Goal: Find specific page/section: Find specific page/section

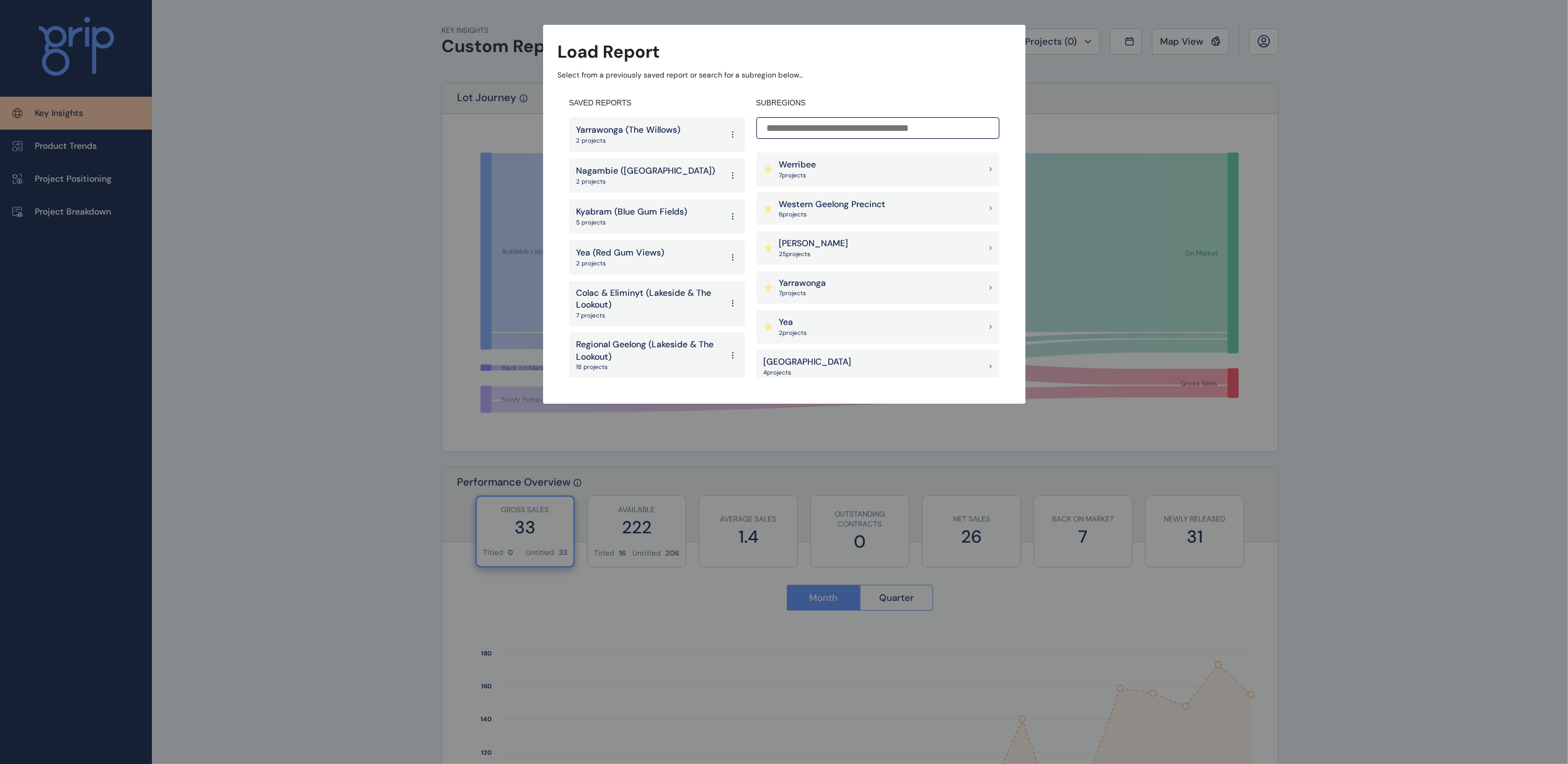
scroll to position [1342, 0]
click at [871, 132] on input at bounding box center [878, 128] width 243 height 22
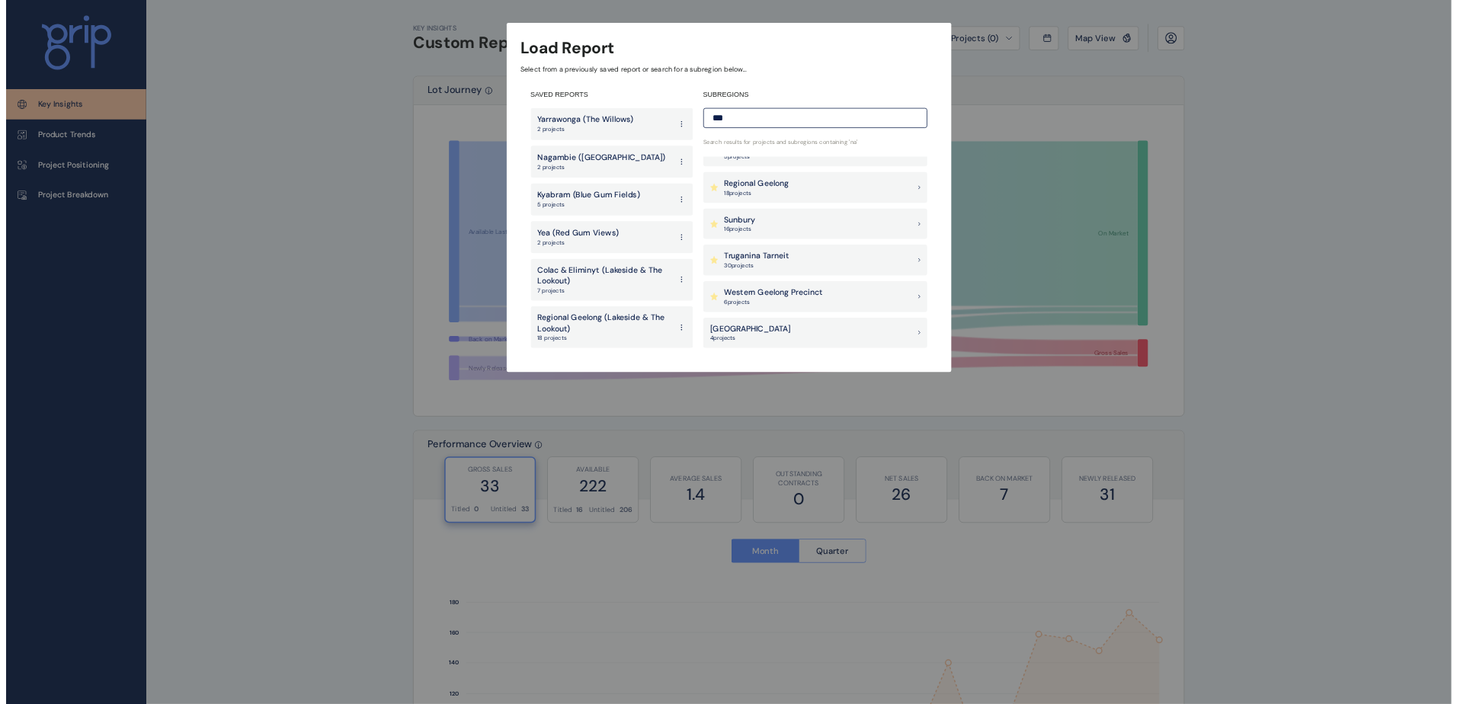
scroll to position [0, 0]
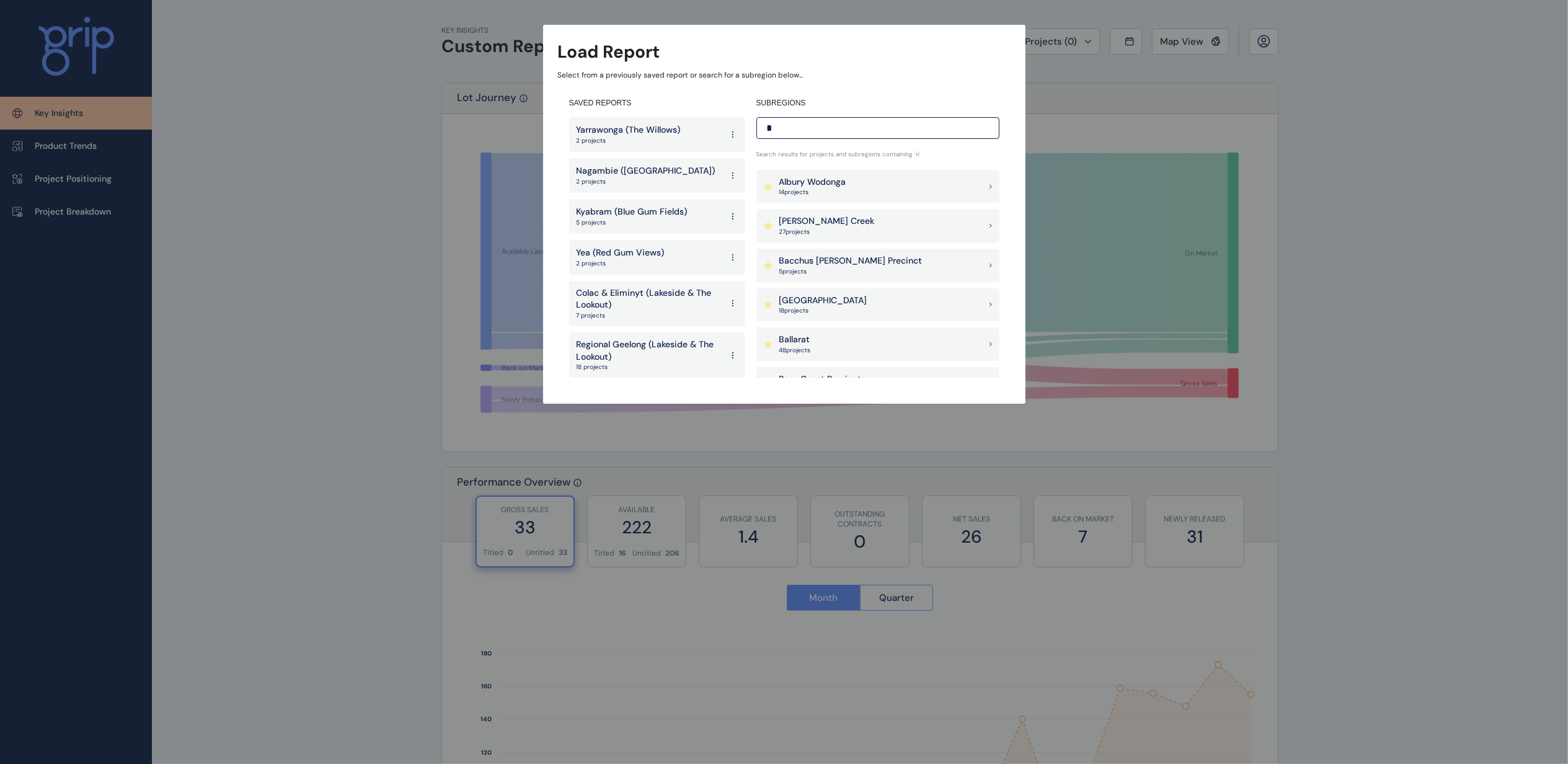
type input "*"
click at [625, 172] on p "Nagambie ([GEOGRAPHIC_DATA])" at bounding box center [646, 171] width 139 height 12
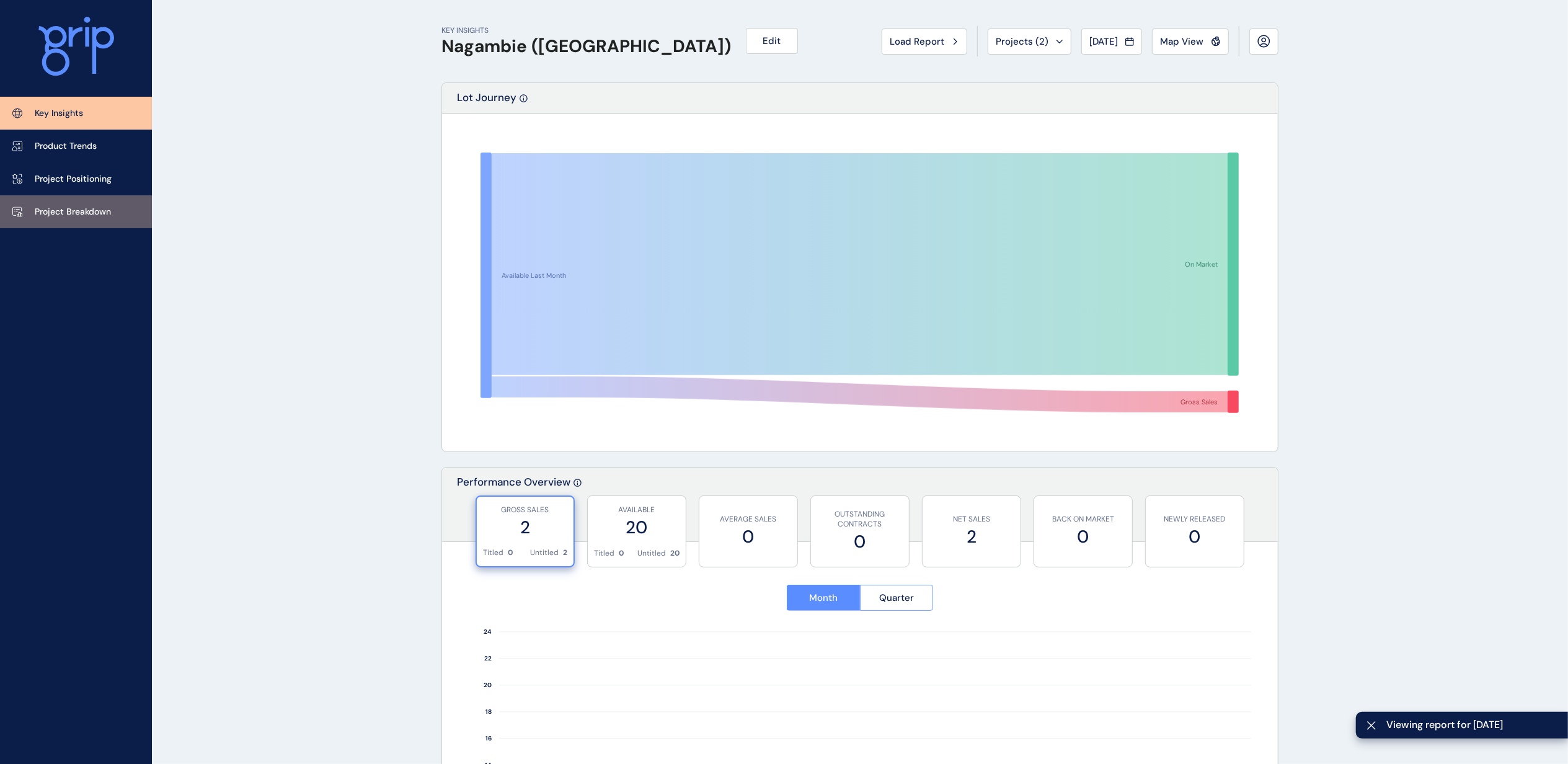
click at [67, 206] on p "Project Breakdown" at bounding box center [73, 212] width 76 height 12
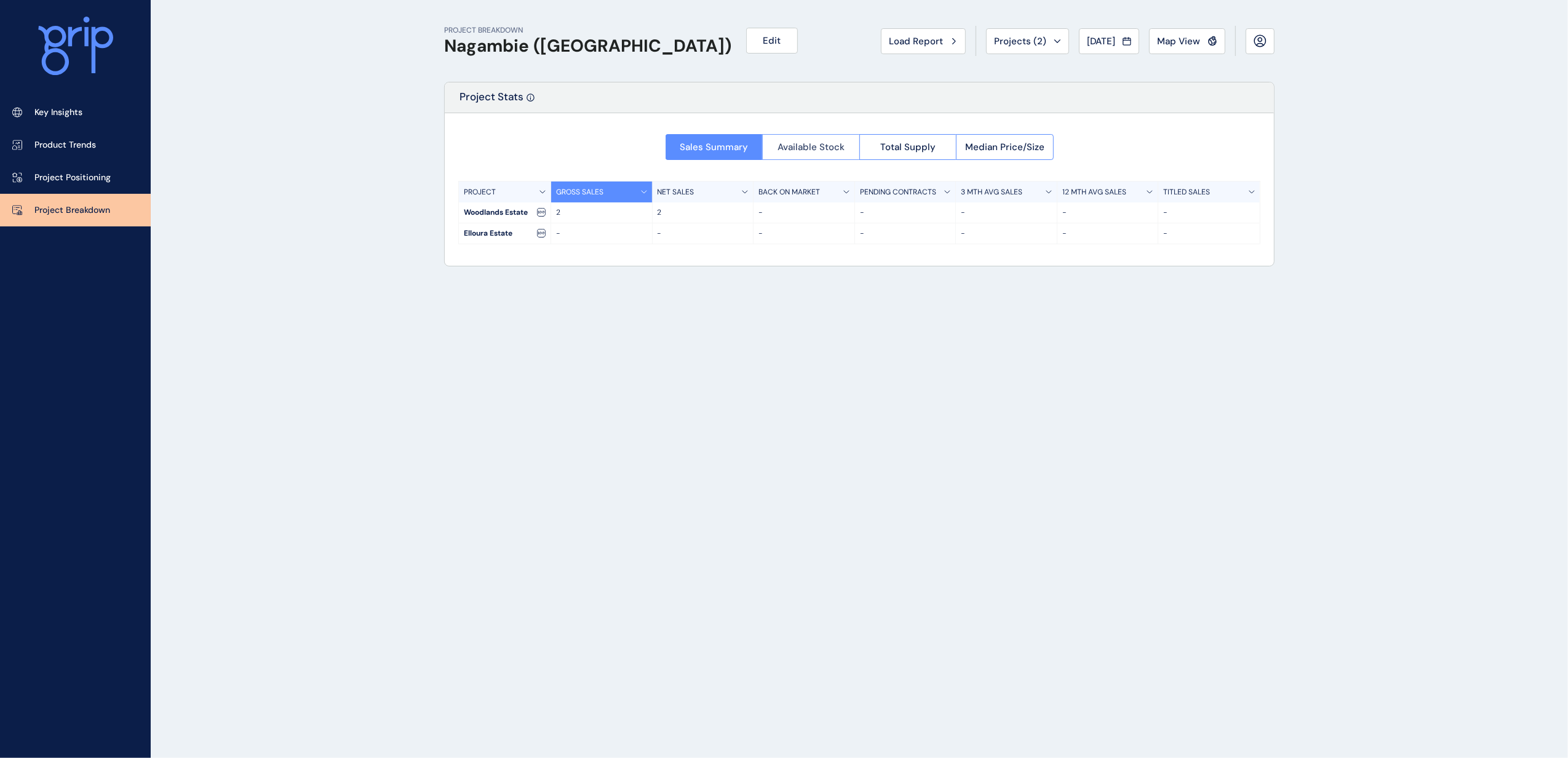
click at [813, 149] on span "Available Stock" at bounding box center [811, 146] width 67 height 12
